Goal: Task Accomplishment & Management: Use online tool/utility

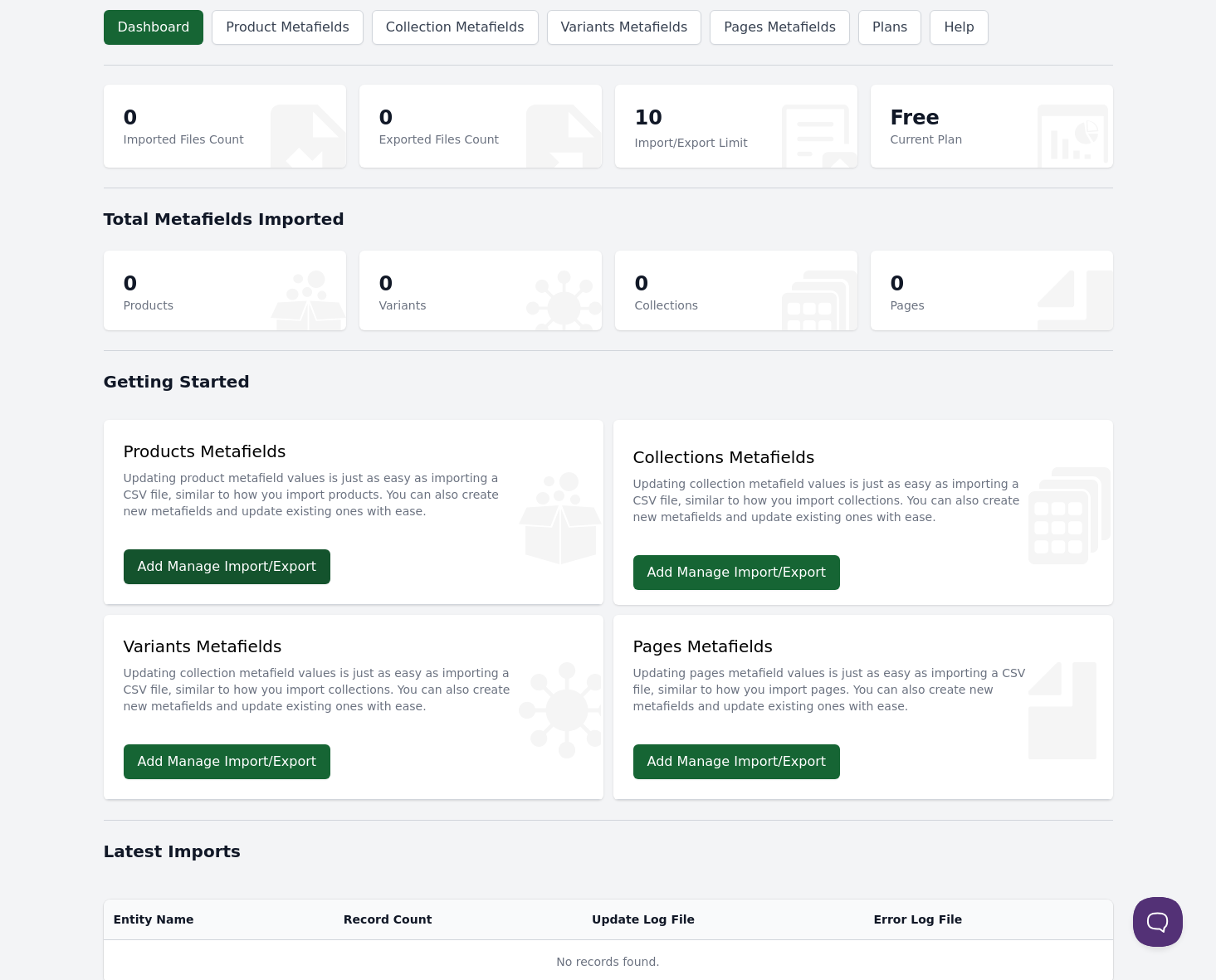
click at [229, 564] on link "Add Manage Import/Export" at bounding box center [227, 567] width 208 height 35
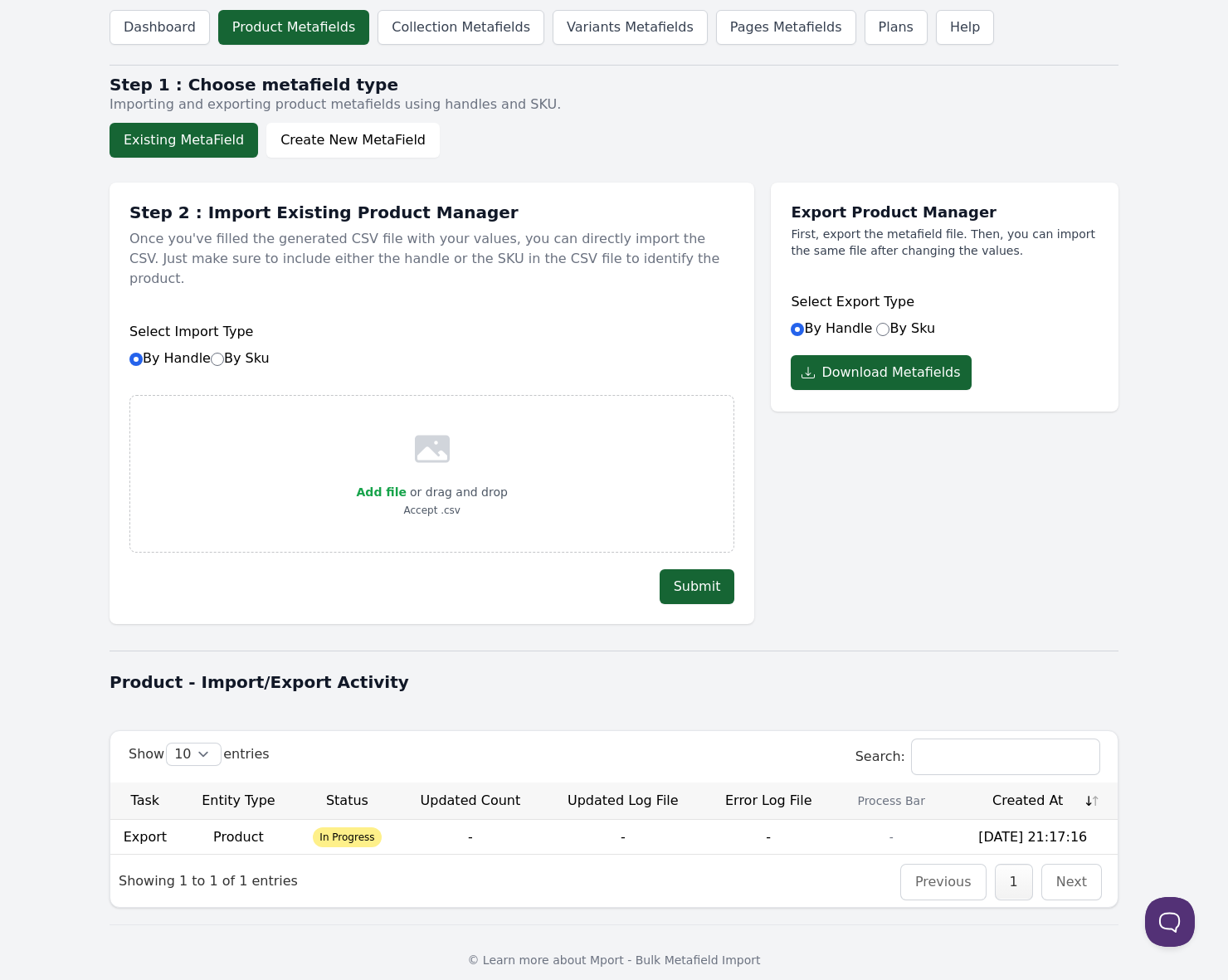
click at [344, 827] on span "In Progress" at bounding box center [347, 837] width 68 height 20
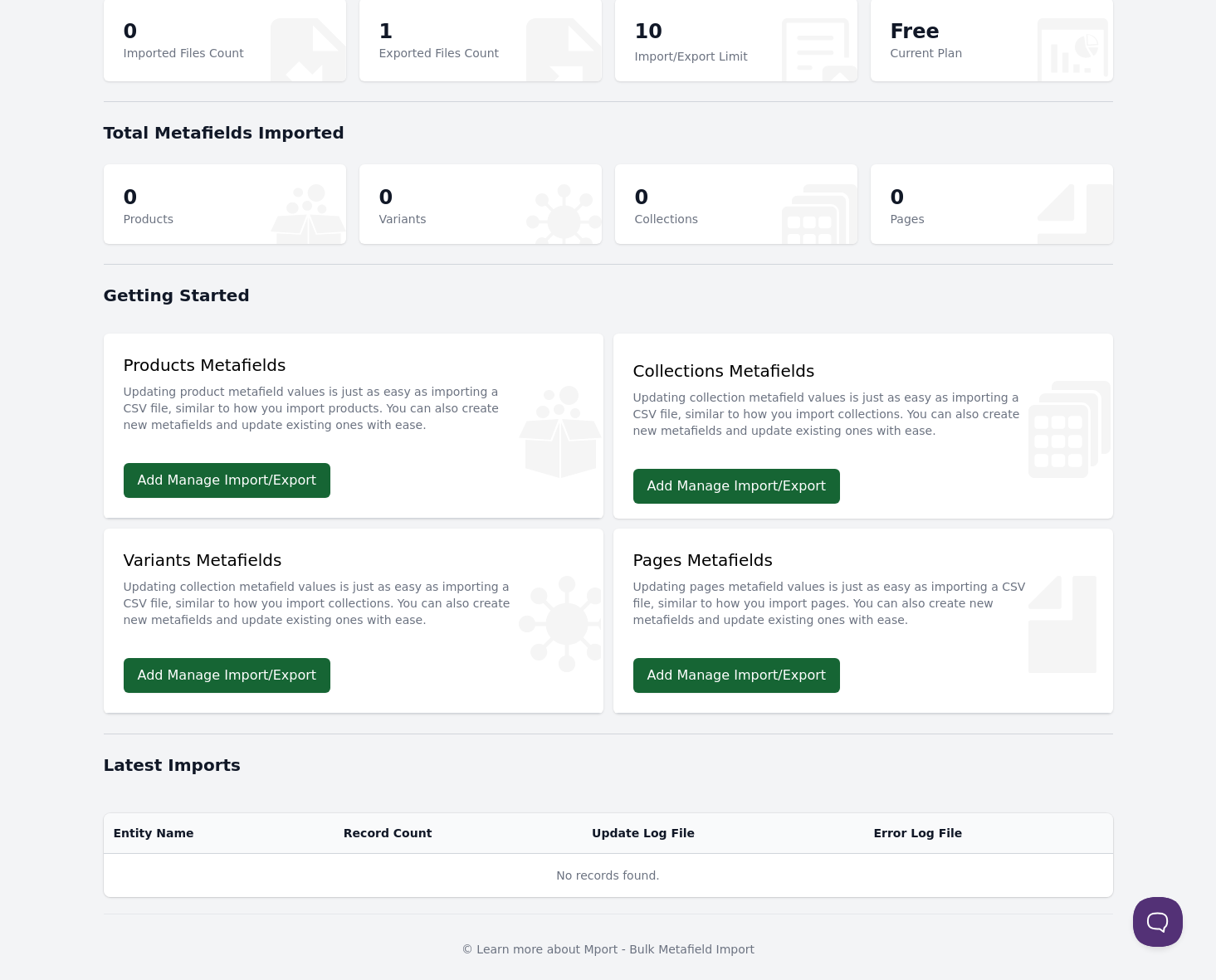
scroll to position [90, 0]
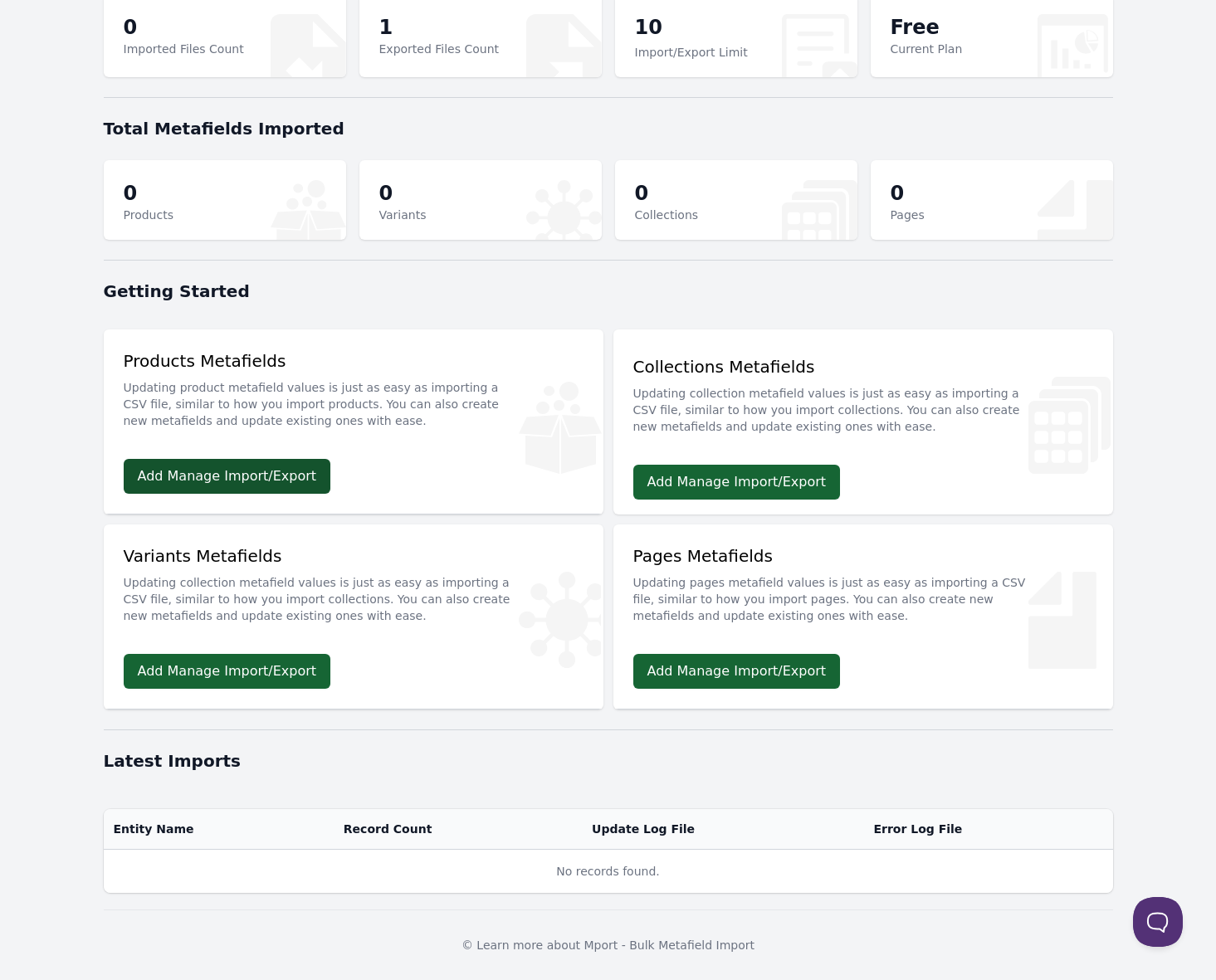
click at [234, 468] on link "Add Manage Import/Export" at bounding box center [227, 476] width 208 height 35
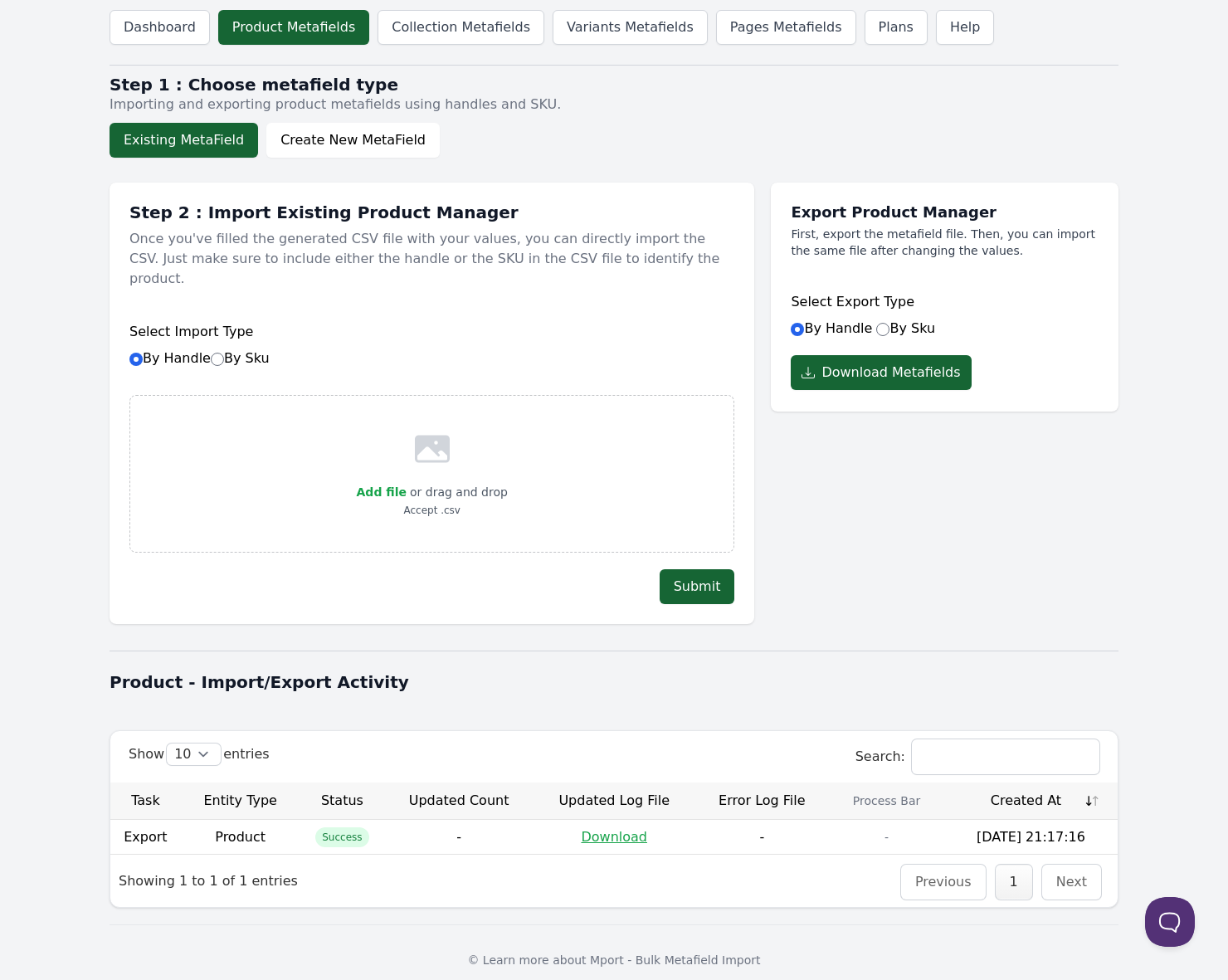
click at [147, 820] on td "Export" at bounding box center [145, 836] width 71 height 34
click at [363, 827] on span "Success" at bounding box center [342, 837] width 53 height 20
click at [603, 829] on link "Download" at bounding box center [614, 836] width 66 height 16
click at [611, 32] on link "Variants Metafields" at bounding box center [630, 27] width 155 height 35
